Goal: Task Accomplishment & Management: Complete application form

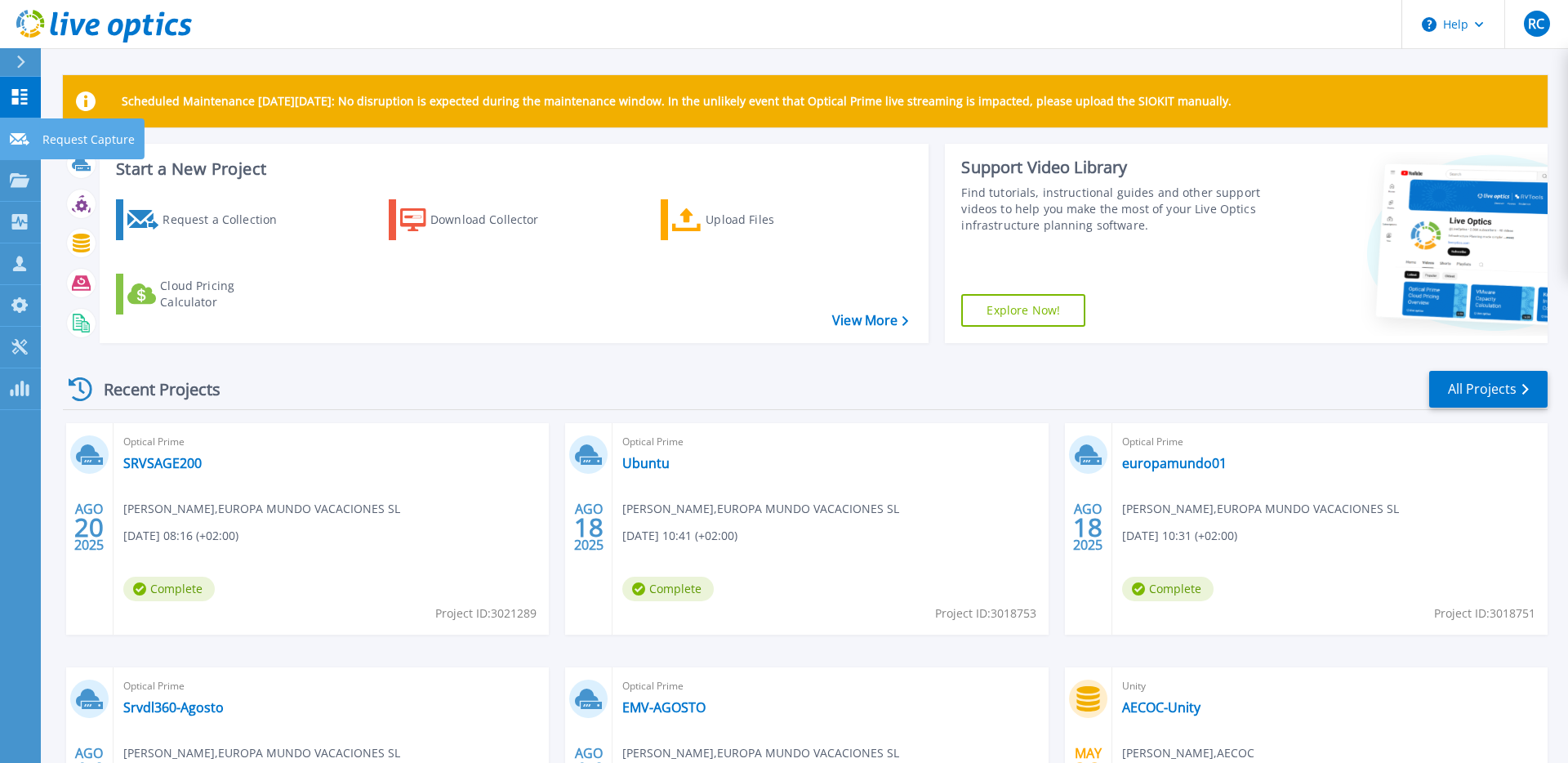
click at [74, 141] on p "Request Capture" at bounding box center [88, 140] width 92 height 42
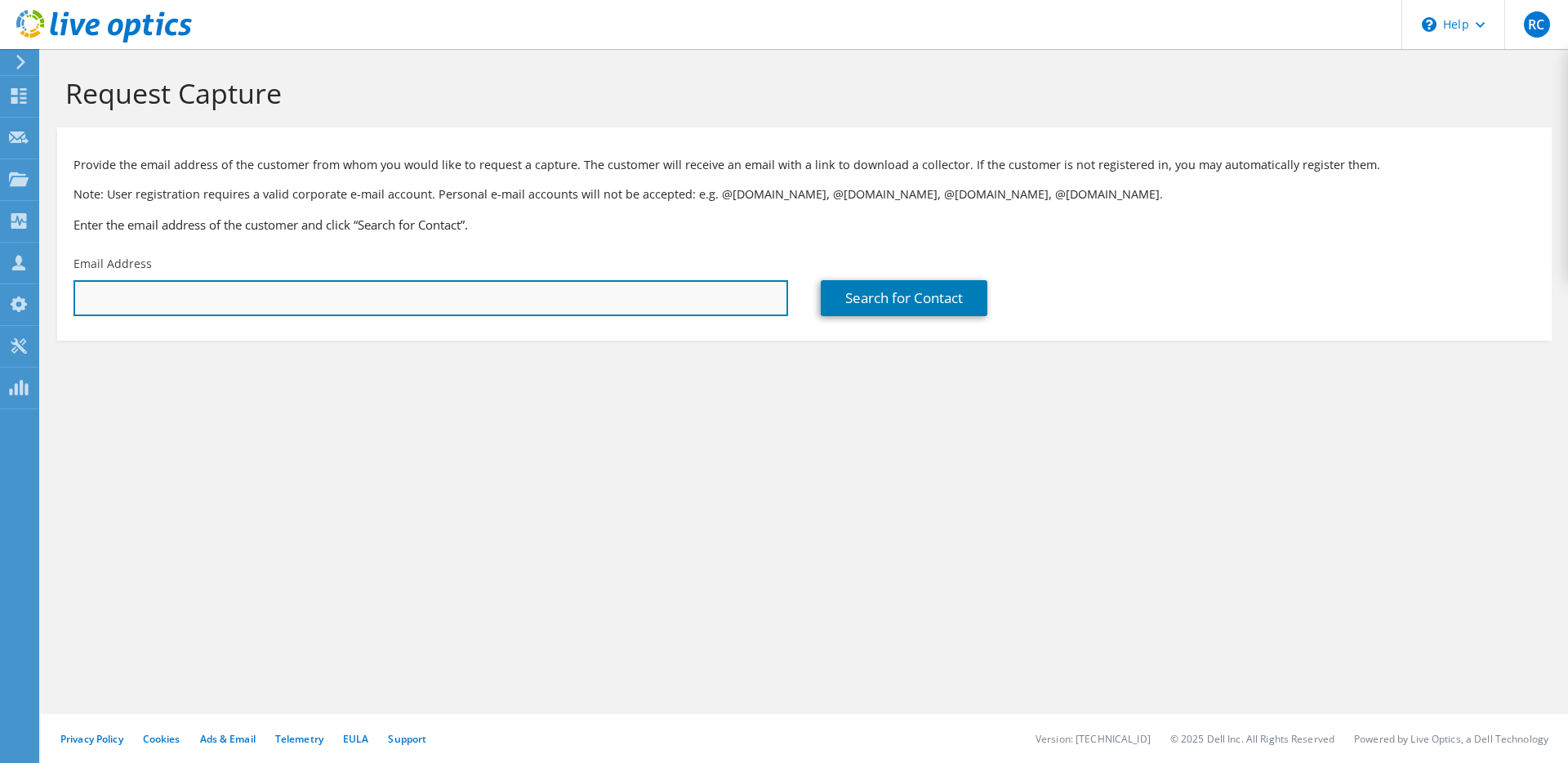
click at [275, 296] on input "text" at bounding box center [431, 297] width 714 height 36
type input "[PERSON_NAME][EMAIL_ADDRESS][PERSON_NAME][DOMAIN_NAME]"
paste input ""Roiback Systems" <systems@roiback.com>"
drag, startPoint x: 192, startPoint y: 302, endPoint x: 0, endPoint y: 290, distance: 192.4
click at [0, 290] on div "RC Channel Partner Rubén Cuesta ruben.cuesta@encora.es NCORA INFORMATION TECHNO…" at bounding box center [784, 381] width 1568 height 763
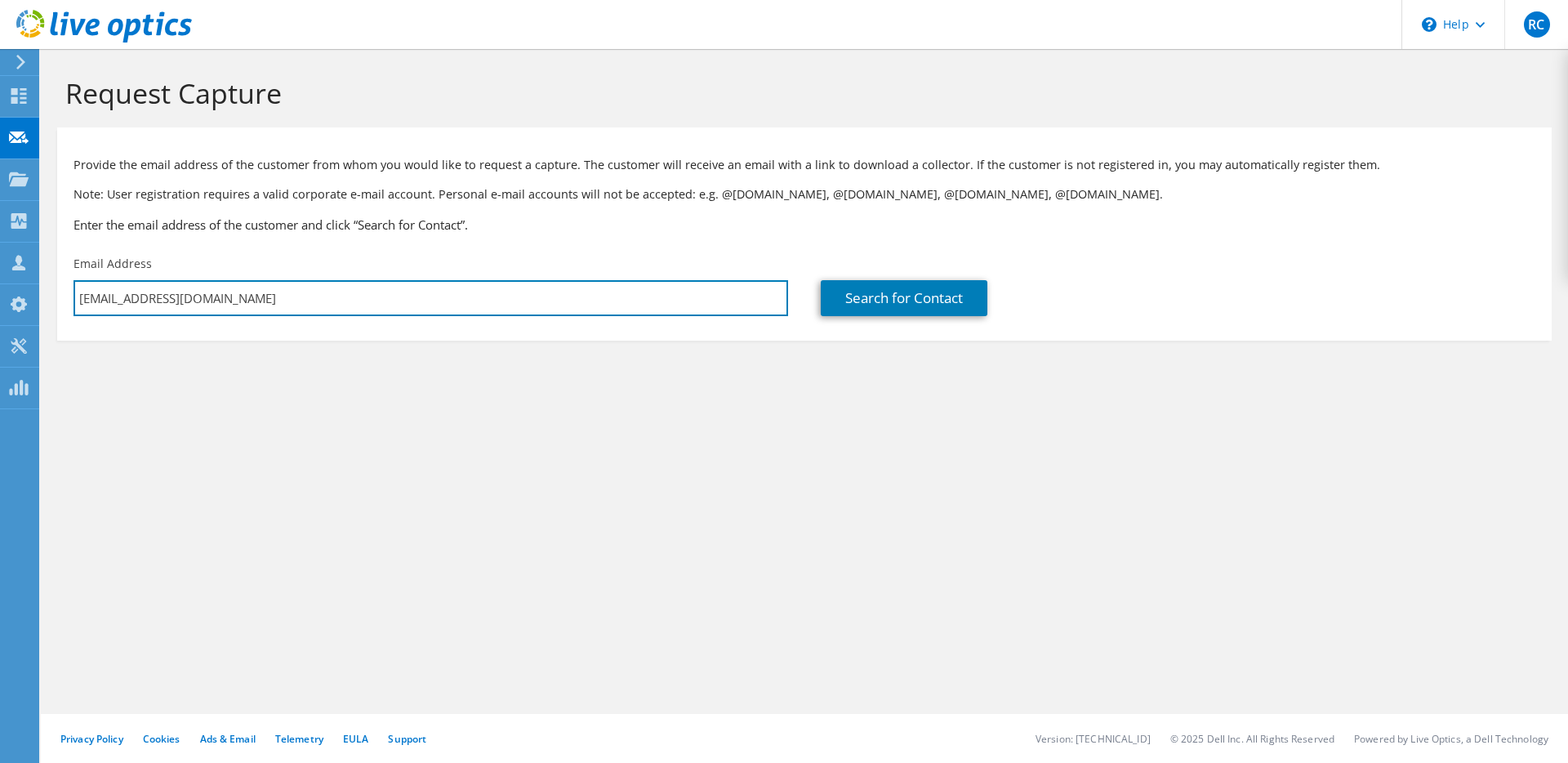
type input "systems@roiback.com"
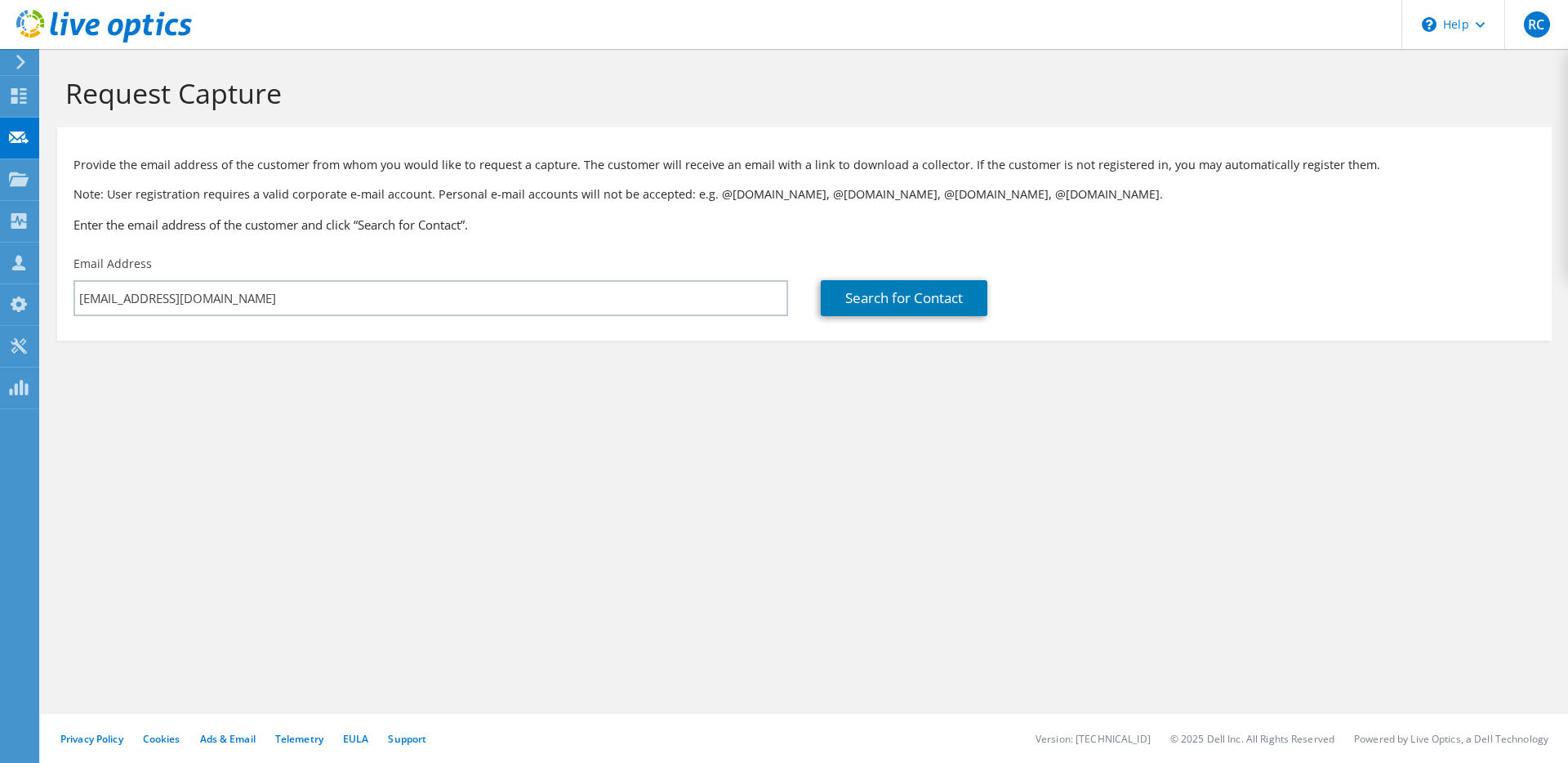
click at [218, 211] on div "Provide the email address of the customer from whom you would like to request a…" at bounding box center [804, 191] width 1495 height 112
click at [869, 290] on link "Search for Contact" at bounding box center [904, 297] width 166 height 36
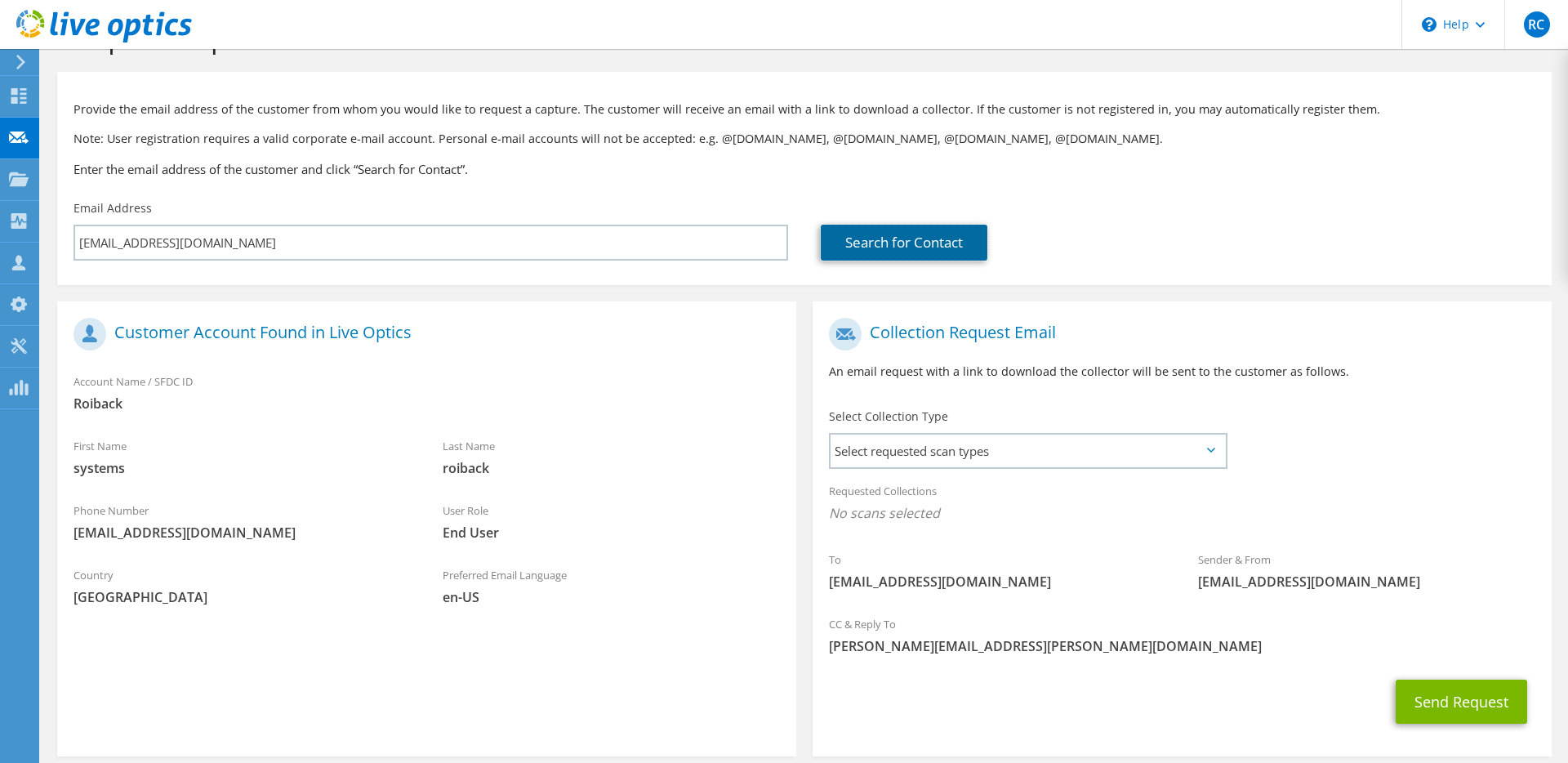
scroll to position [72, 0]
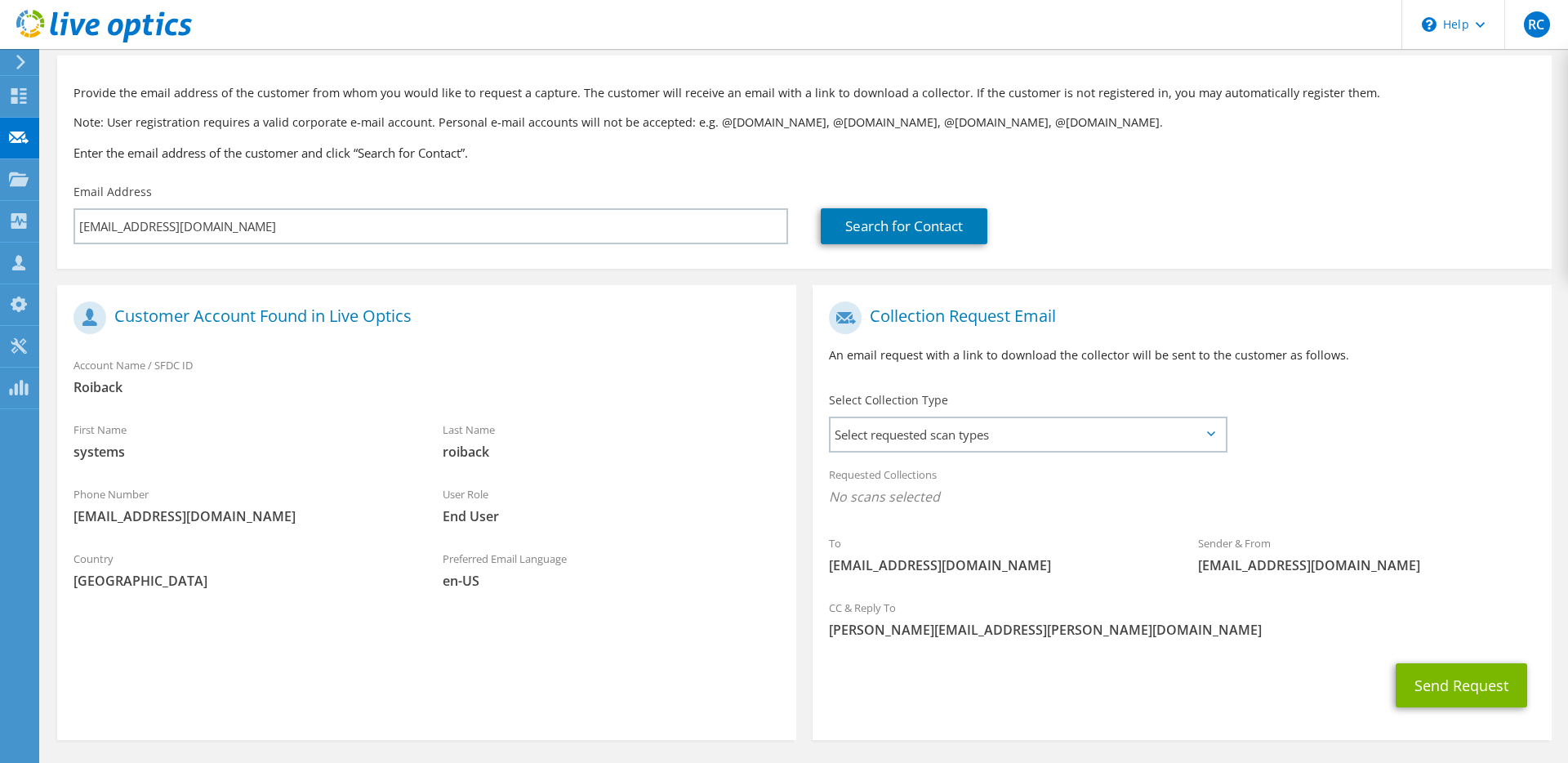
click at [378, 437] on div "First Name systems" at bounding box center [242, 441] width 370 height 56
click at [895, 445] on span "Select requested scan types" at bounding box center [1028, 435] width 394 height 33
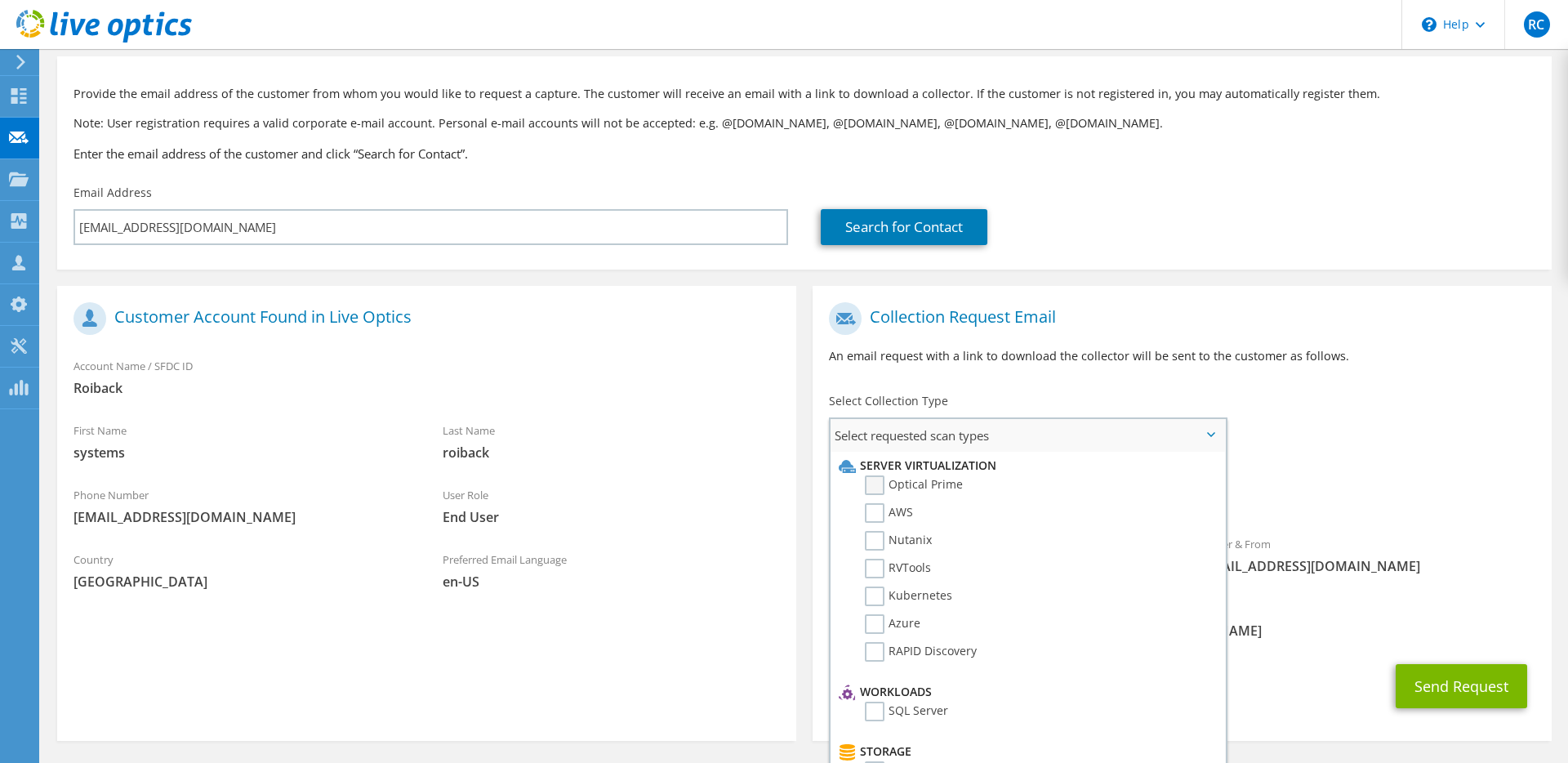
click at [877, 485] on label "Optical Prime" at bounding box center [913, 485] width 98 height 19
click at [0, 0] on input "Optical Prime" at bounding box center [0, 0] width 0 height 0
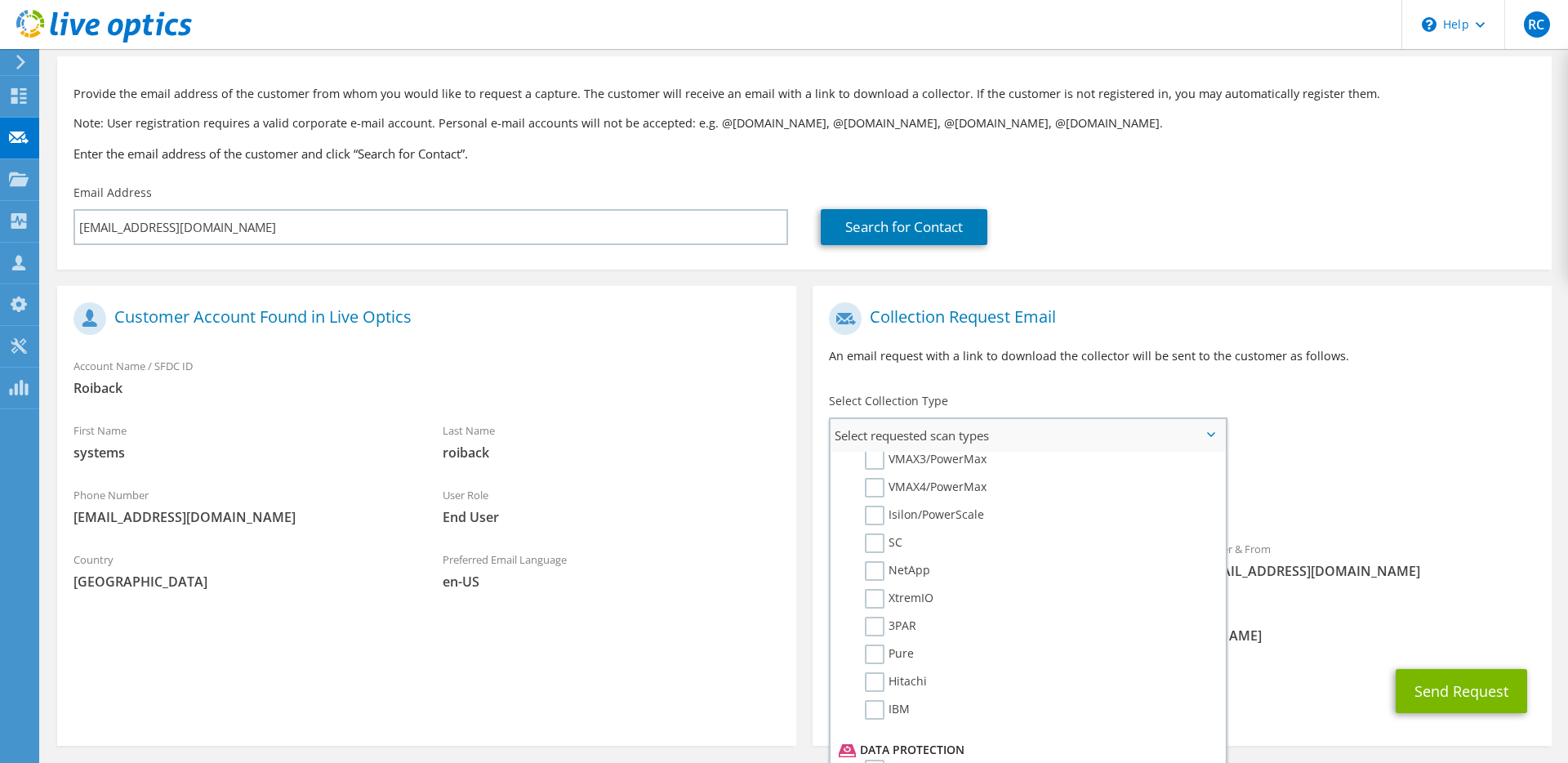
scroll to position [424, 0]
click at [1295, 432] on div "To systems@roiback.com Sender & From liveoptics@liveoptics.com" at bounding box center [1183, 444] width 739 height 302
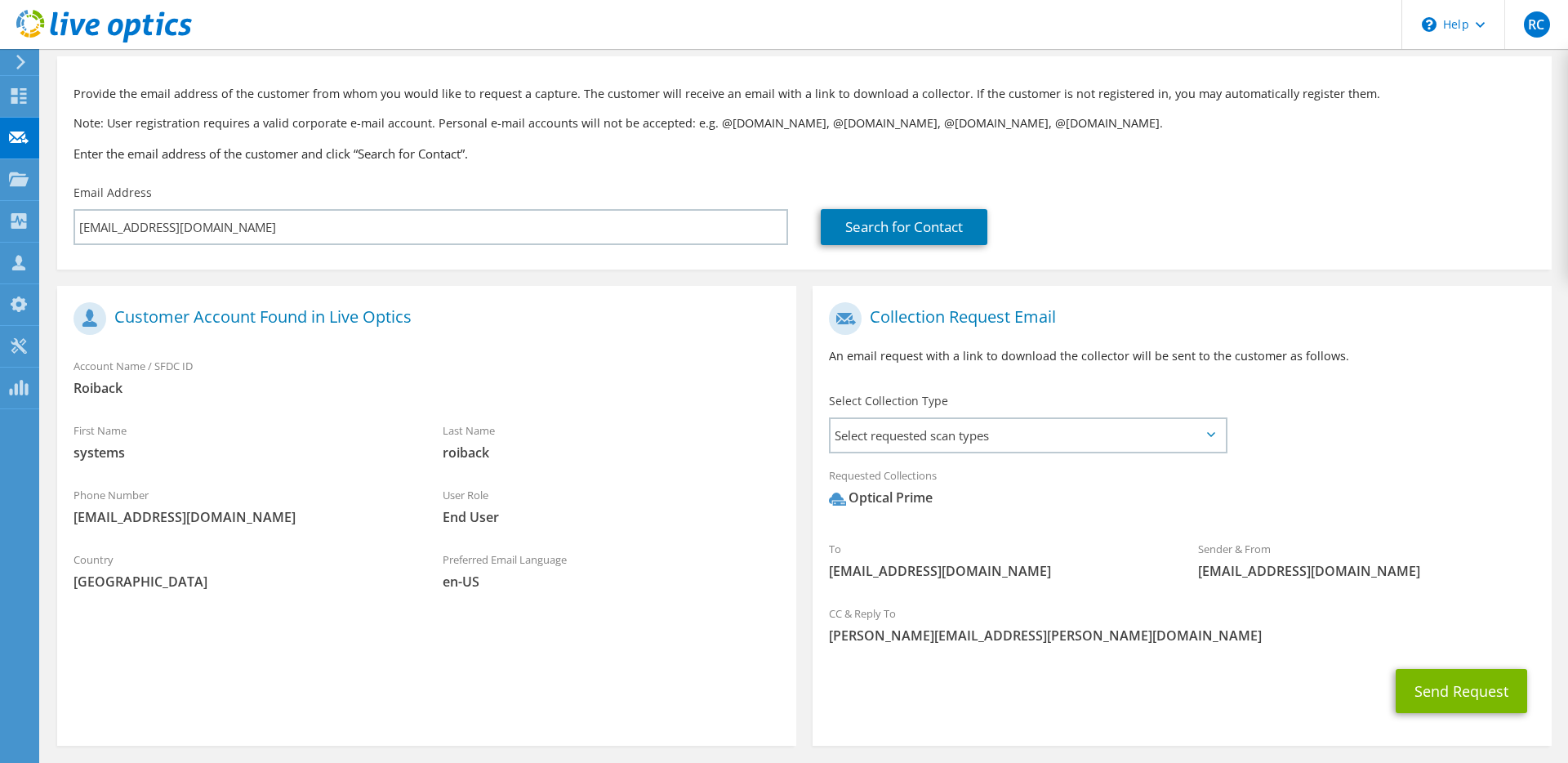
scroll to position [67, 0]
click at [1444, 693] on button "Send Request" at bounding box center [1462, 693] width 131 height 44
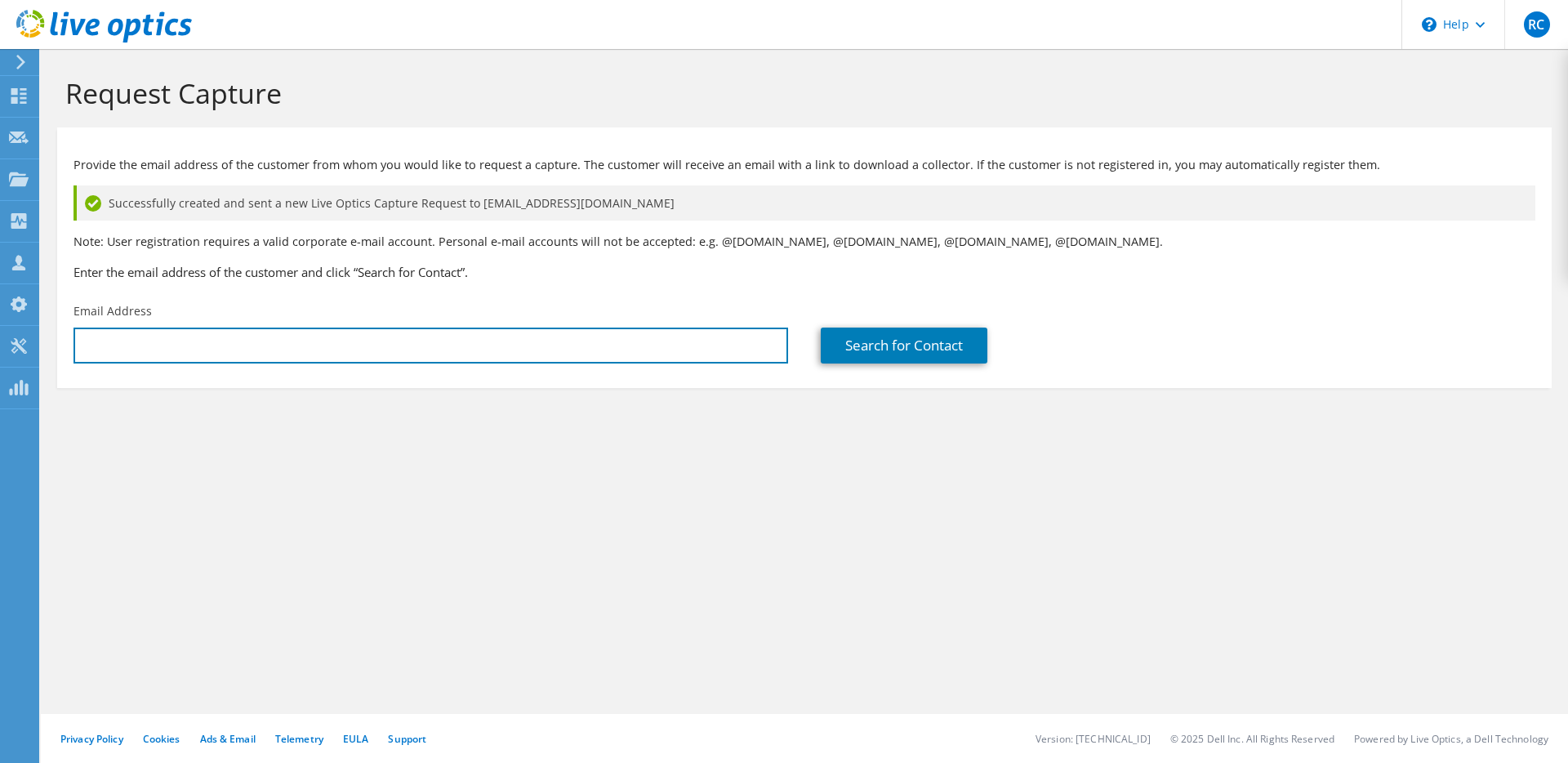
type input "[PERSON_NAME][EMAIL_ADDRESS][PERSON_NAME][DOMAIN_NAME]"
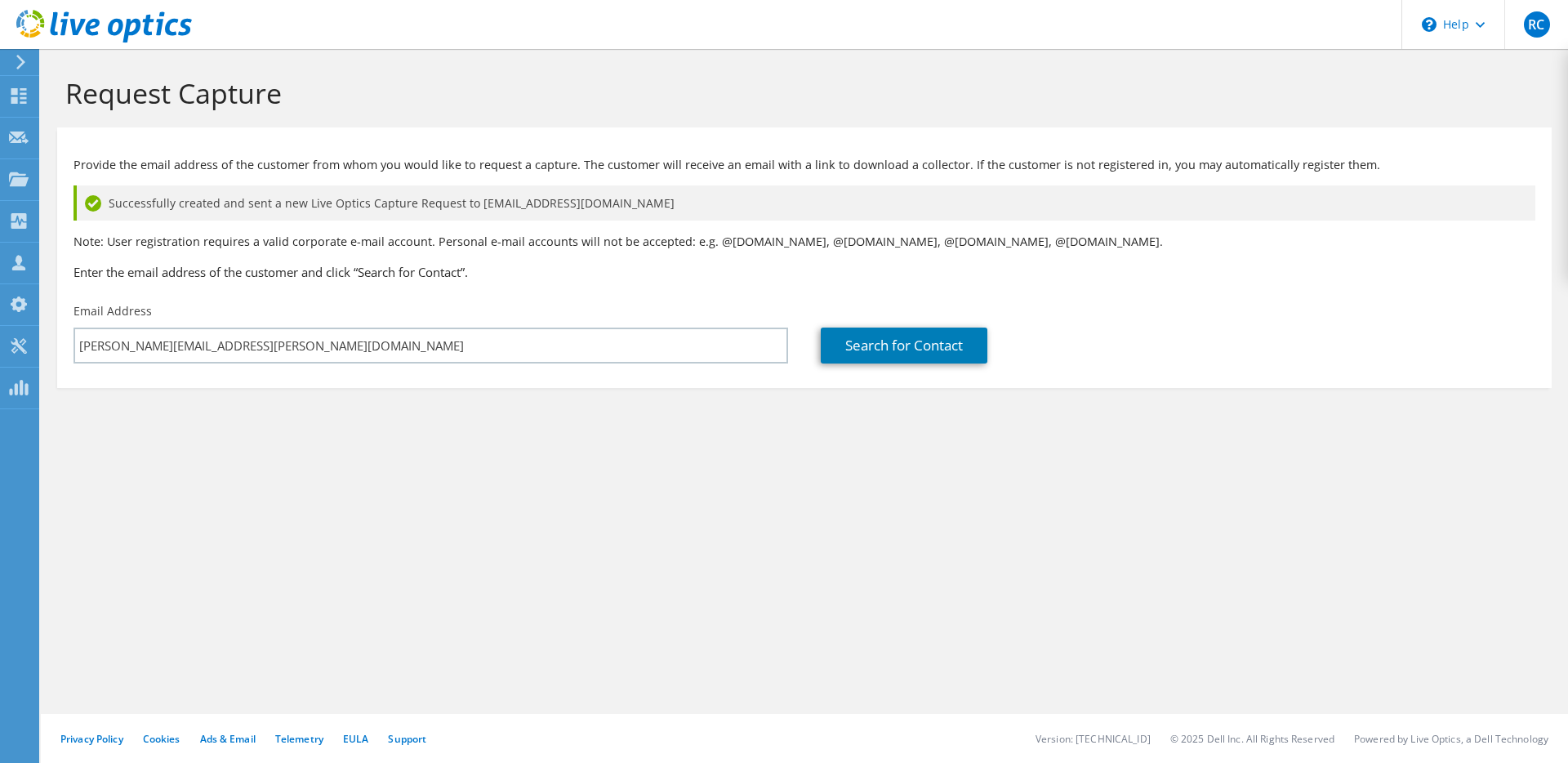
click at [328, 281] on div "Provide the email address of the customer from whom you would like to request a…" at bounding box center [804, 215] width 1495 height 159
click at [425, 276] on h3 "Enter the email address of the customer and click “Search for Contact”." at bounding box center [805, 272] width 1462 height 18
click at [1543, 24] on span "RC" at bounding box center [1537, 25] width 26 height 26
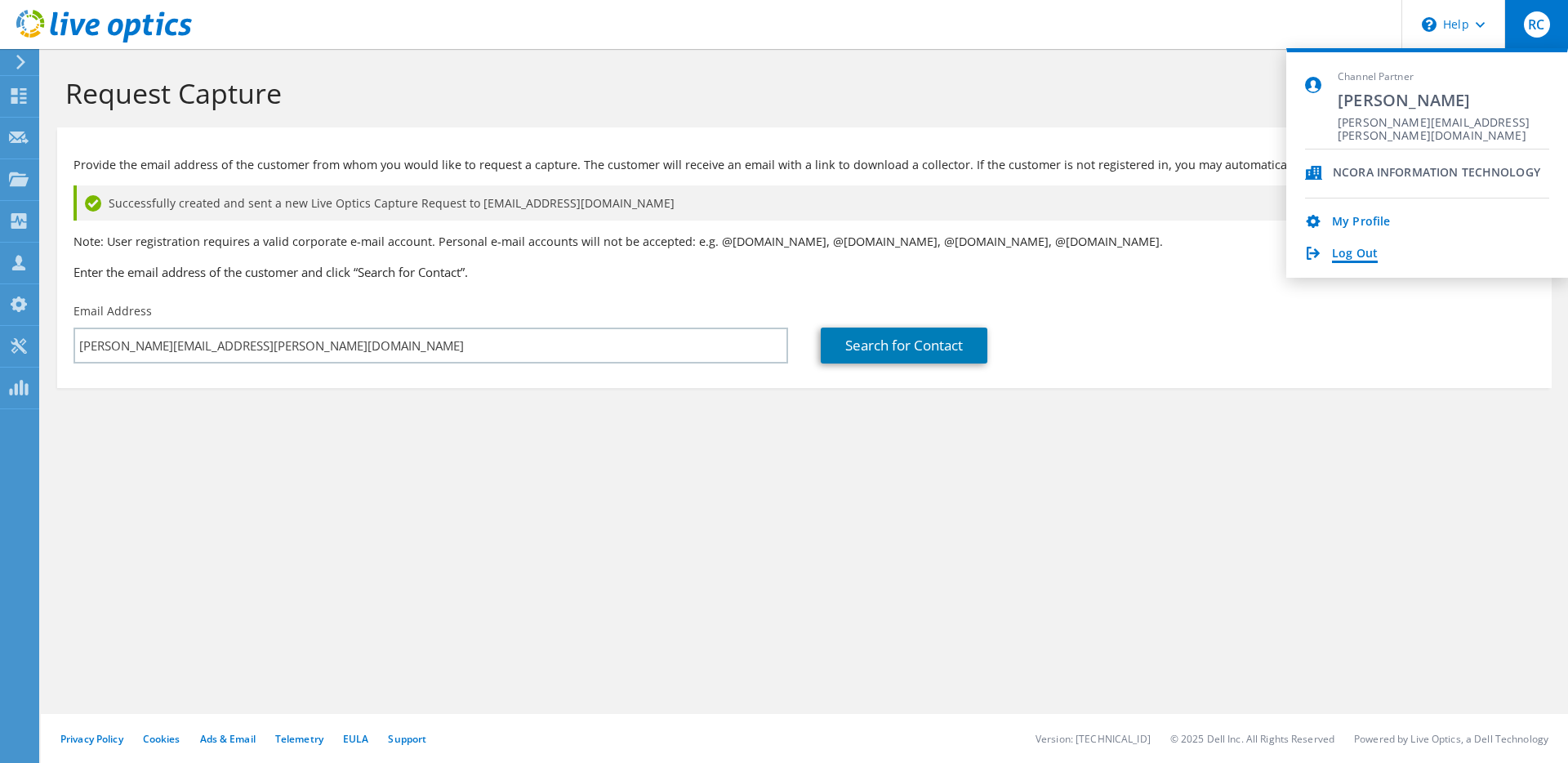
click at [1339, 255] on link "Log Out" at bounding box center [1355, 254] width 46 height 16
